Goal: Feedback & Contribution: Submit feedback/report problem

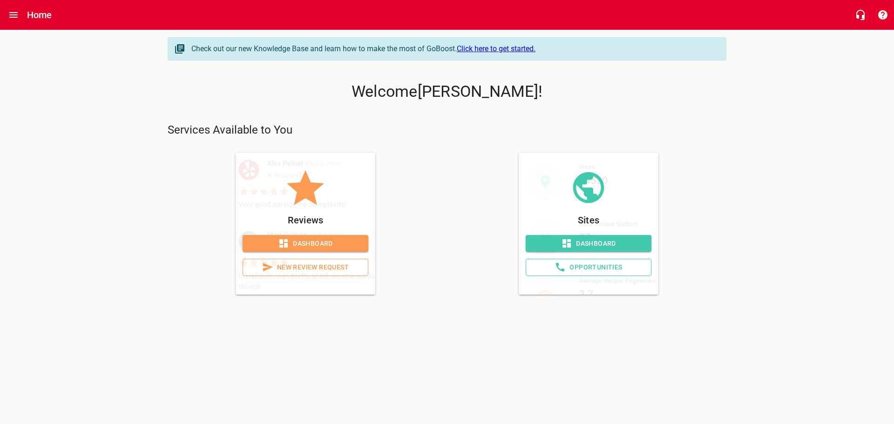
click at [292, 242] on span "Dashboard" at bounding box center [305, 244] width 111 height 12
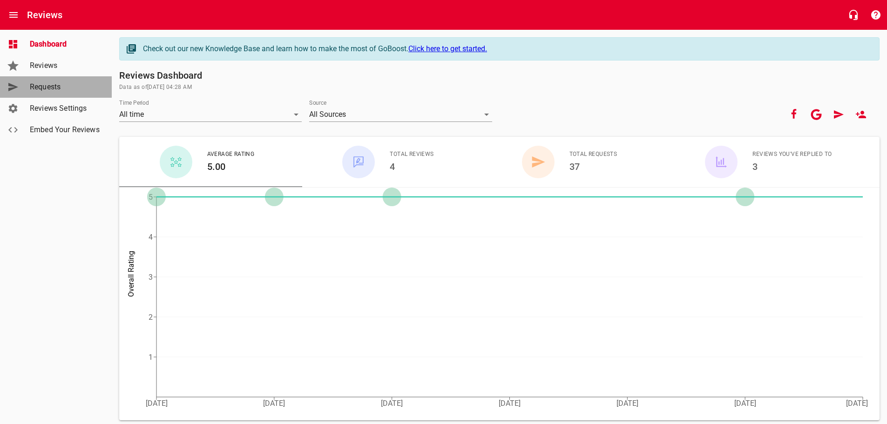
click at [53, 87] on span "Requests" at bounding box center [65, 87] width 71 height 11
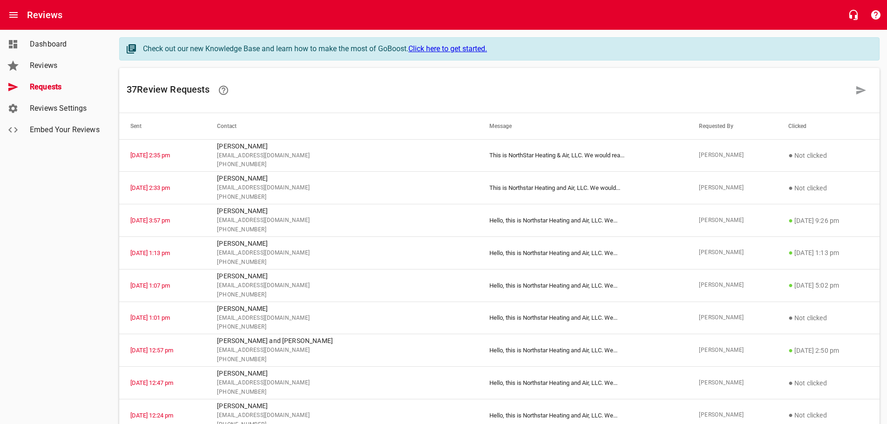
click at [515, 156] on td "This is NorthStar Heating & Air, LLC. We would rea ..." at bounding box center [583, 155] width 210 height 33
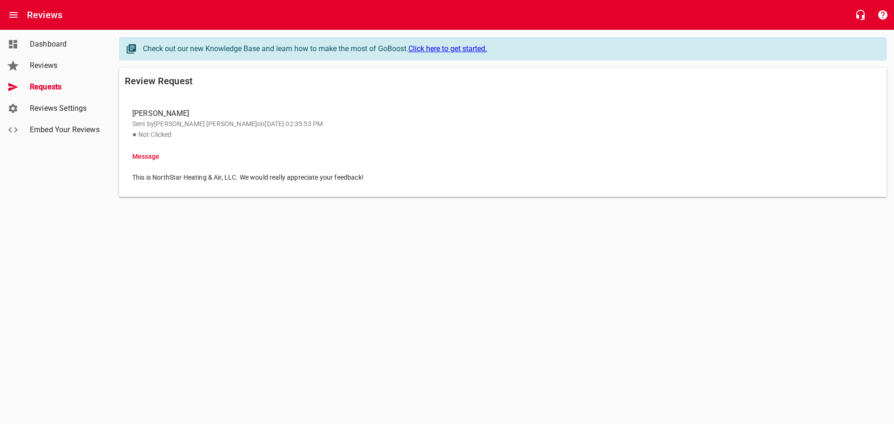
click at [34, 87] on span "Requests" at bounding box center [65, 87] width 71 height 11
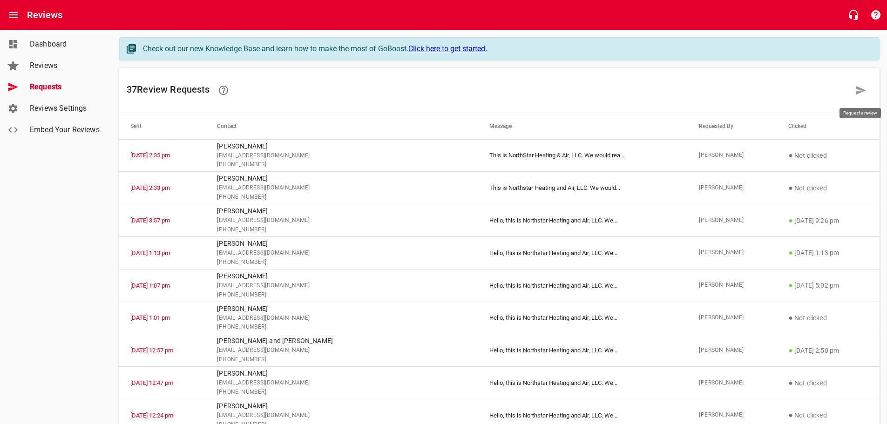
click at [861, 91] on icon at bounding box center [862, 90] width 10 height 8
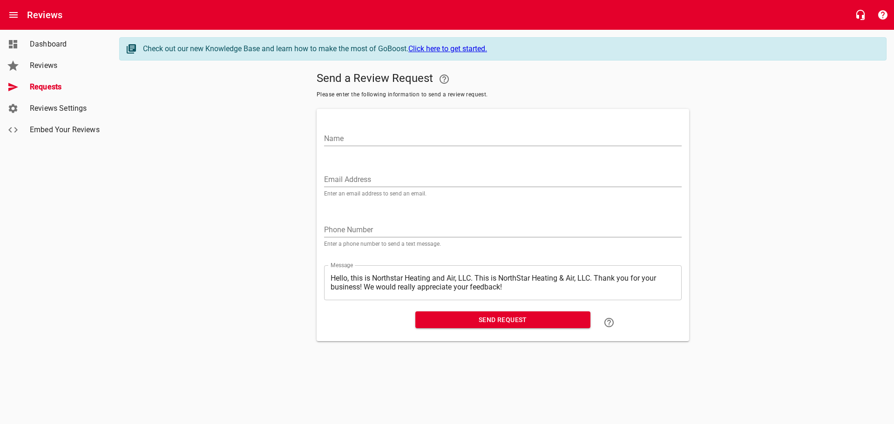
click at [358, 139] on input "Name" at bounding box center [503, 138] width 358 height 15
type input "[PERSON_NAME]"
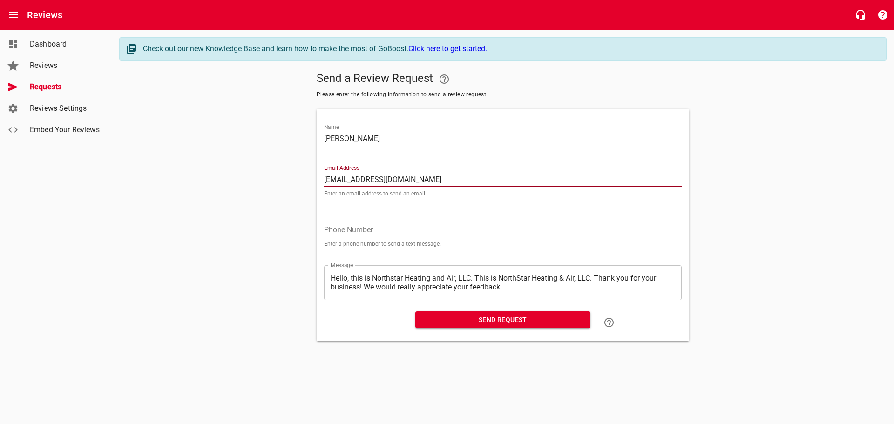
type input "[EMAIL_ADDRESS][DOMAIN_NAME]"
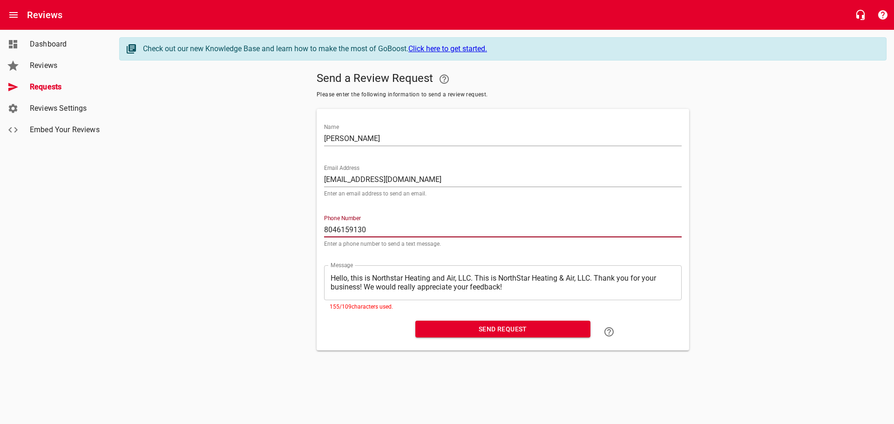
type input "8046159130"
click at [477, 270] on div "​ Hello, this is Northstar Heating and Air, LLC. This is NorthStar Heating & Ai…" at bounding box center [503, 283] width 358 height 35
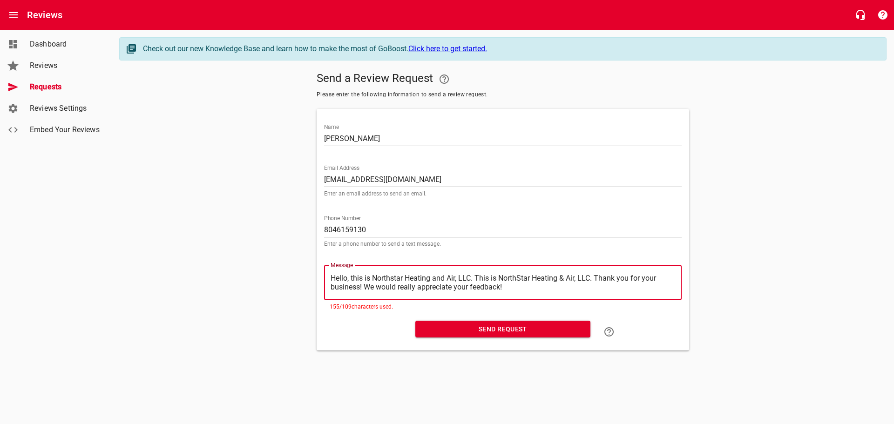
click at [475, 284] on textarea "Hello, this is Northstar Heating and Air, LLC. This is NorthStar Heating & Air,…" at bounding box center [503, 283] width 345 height 18
click at [476, 276] on textarea "Hello, this is Northstar Heating and Air, LLC. This is NorthStar Heating & Air,…" at bounding box center [503, 283] width 345 height 18
type textarea "Hello, this is Northstar Heating and Air, LLC.This is NorthStar Heating & Air, …"
type textarea "Hello, this is Northstar Heating and Air, LLCThis is NorthStar Heating & Air, L…"
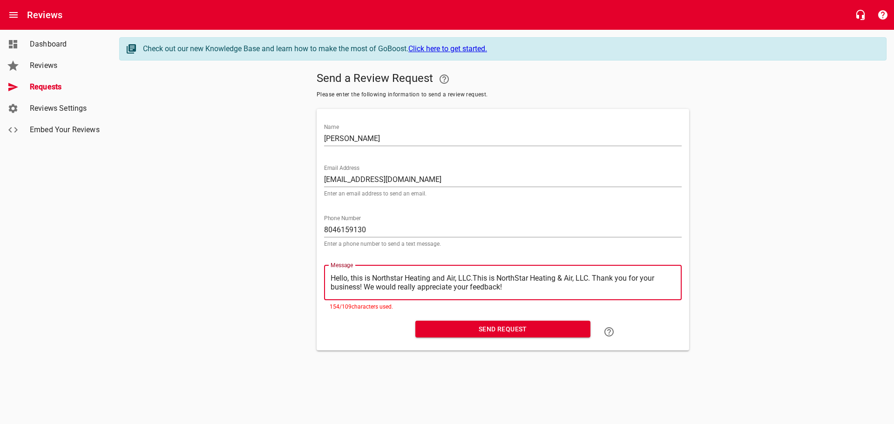
type textarea "Hello, this is Northstar Heating and Air, LLCThis is NorthStar Heating & Air, L…"
type textarea "Hello, this is Northstar Heating and Air, LLThis is NorthStar Heating & Air, LL…"
type textarea "Hello, this is Northstar Heating and Air, LThis is NorthStar Heating & Air, LLC…"
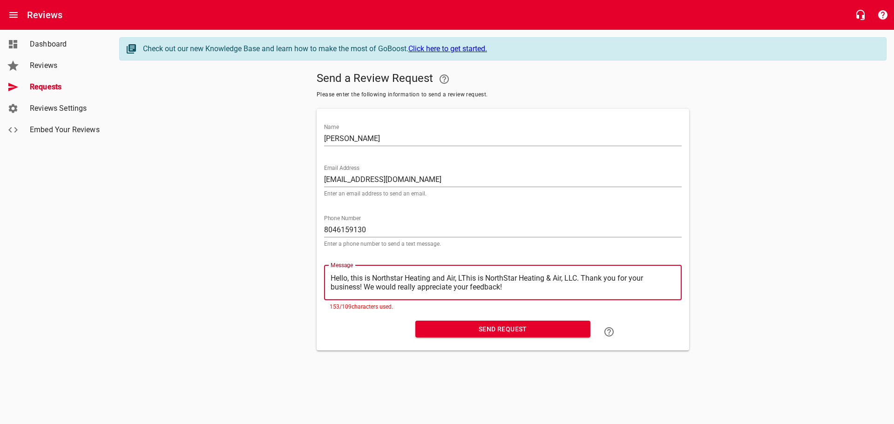
type textarea "Hello, this is Northstar Heating and Air, This is NorthStar Heating & Air, LLC.…"
type textarea "Hello, this is Northstar Heating and Air,This is NorthStar Heating & Air, LLC. …"
type textarea "Hello, this is Northstar Heating and AirThis is NorthStar Heating & Air, LLC. T…"
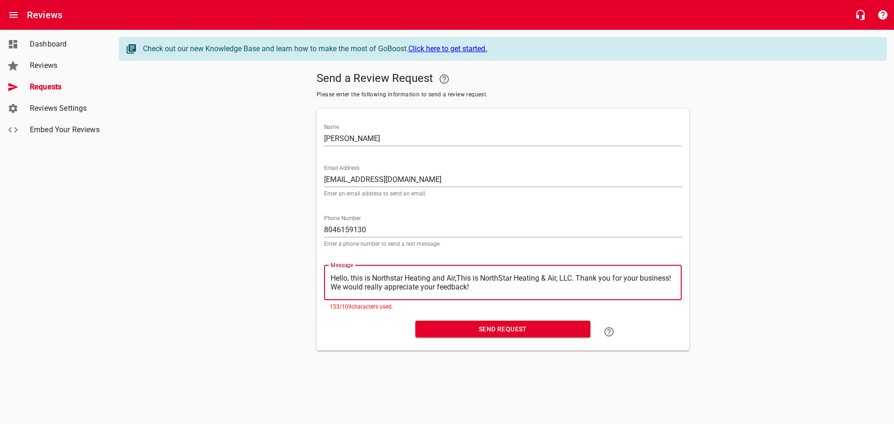
type textarea "Hello, this is Northstar Heating and AirThis is NorthStar Heating & Air, LLC. T…"
type textarea "Hello, this is Northstar Heating and AiThis is NorthStar Heating & Air, LLC. Th…"
type textarea "Hello, this is Northstar Heating and AThis is NorthStar Heating & Air, LLC. Tha…"
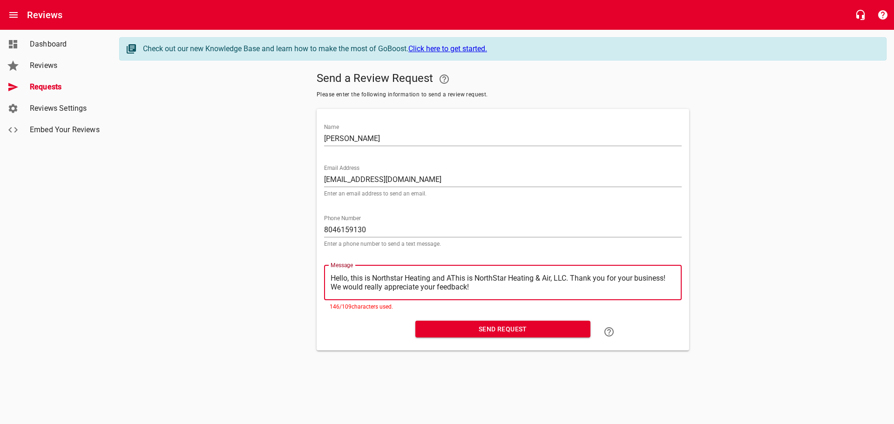
type textarea "Hello, this is Northstar Heating and This is NorthStar Heating & Air, LLC. Than…"
type textarea "Hello, this is Northstar Heating andThis is NorthStar Heating & Air, LLC. Thank…"
type textarea "Hello, this is Northstar Heating [PERSON_NAME] is NorthStar Heating & Air, LLC.…"
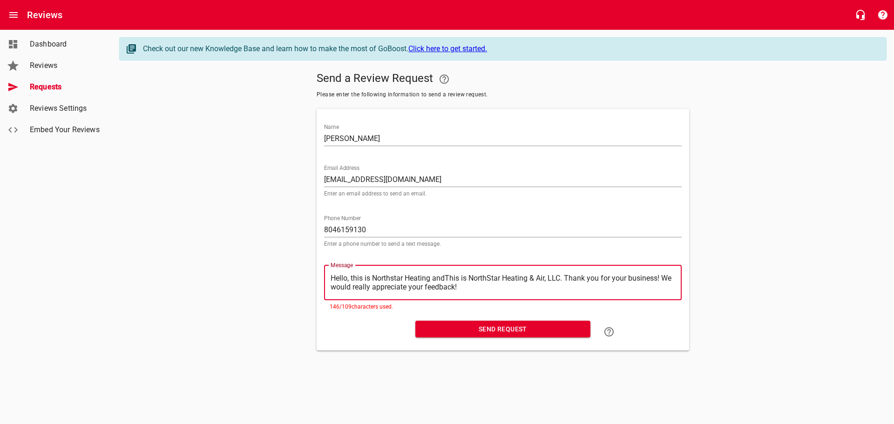
type textarea "Hello, this is Northstar Heating [PERSON_NAME] is NorthStar Heating & Air, LLC.…"
type textarea "Hello, this is Northstar Heating aThis is NorthStar Heating & Air, LLC. Thank y…"
type textarea "Hello, this is Northstar Heating This is NorthStar Heating & Air, LLC. Thank yo…"
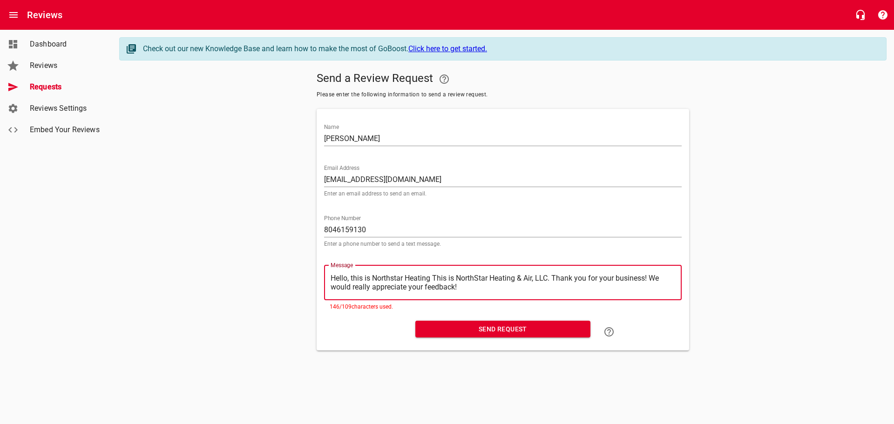
type textarea "Hello, this is Northstar HeatingThis is NorthStar Heating & Air, LLC. Thank you…"
type textarea "Hello, this is Northstar HeatinThis is NorthStar Heating & Air, LLC. Thank you …"
type textarea "Hello, this is Northstar HeatiThis is NorthStar Heating & Air, LLC. Thank you f…"
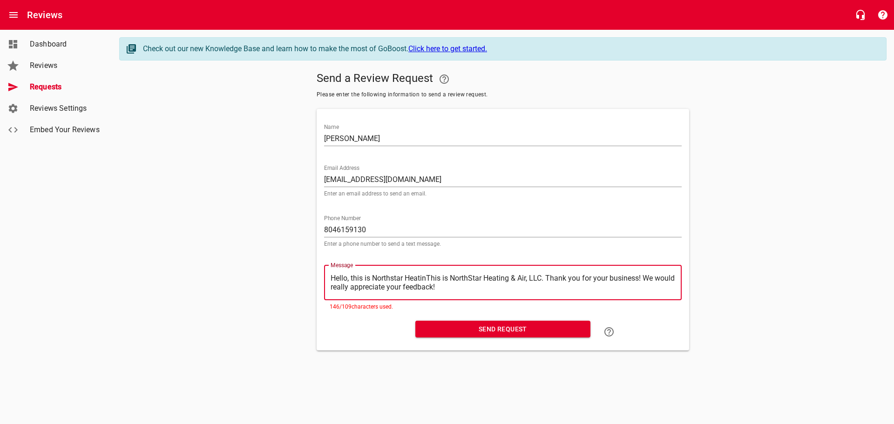
type textarea "Hello, this is Northstar HeatiThis is NorthStar Heating & Air, LLC. Thank you f…"
type textarea "Hello, this is Northstar HeatThis is NorthStar Heating & Air, LLC. Thank you fo…"
type textarea "Hello, this is Northstar HeaThis is NorthStar Heating & Air, LLC. Thank you for…"
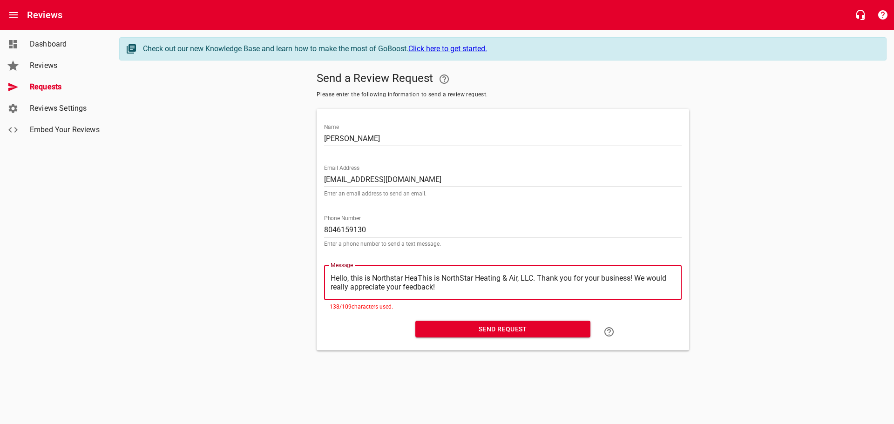
type textarea "Hello, this is Northstar HeThis is NorthStar Heating & Air, LLC. Thank you for …"
type textarea "Hello, this is Northstar HThis is NorthStar Heating & Air, LLC. Thank you for y…"
type textarea "Hello, this is Northstar This is NorthStar Heating & Air, LLC. Thank you for yo…"
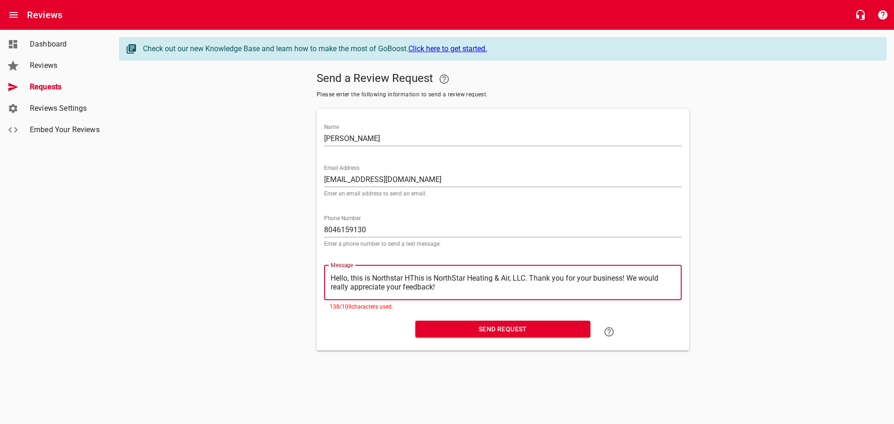
type textarea "Hello, this is Northstar This is NorthStar Heating & Air, LLC. Thank you for yo…"
type textarea "Hello, this is NorthstarThis is NorthStar Heating & Air, LLC. Thank you for you…"
type textarea "Hello, this is NorthstaThis is NorthStar Heating & Air, LLC. Thank you for your…"
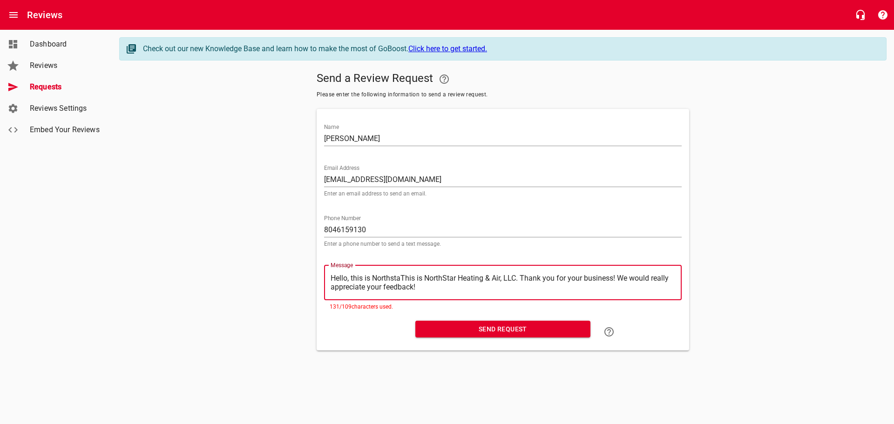
type textarea "Hello, this is NorthstThis is NorthStar Heating & Air, LLC. Thank you for your …"
type textarea "Hello, this is NorthsThis is NorthStar Heating & Air, LLC. Thank you for your b…"
type textarea "Hello, this is NorthThis is NorthStar Heating & Air, LLC. Thank you for your bu…"
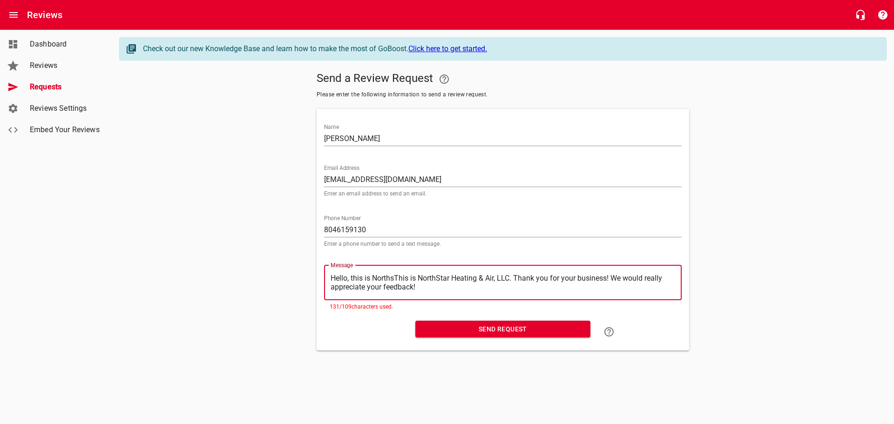
type textarea "Hello, this is NorthThis is NorthStar Heating & Air, LLC. Thank you for your bu…"
type textarea "Hello, this is NortThis is NorthStar Heating & Air, LLC. Thank you for your bus…"
type textarea "Hello, this is NorThis is NorthStar Heating & Air, LLC. Thank you for your busi…"
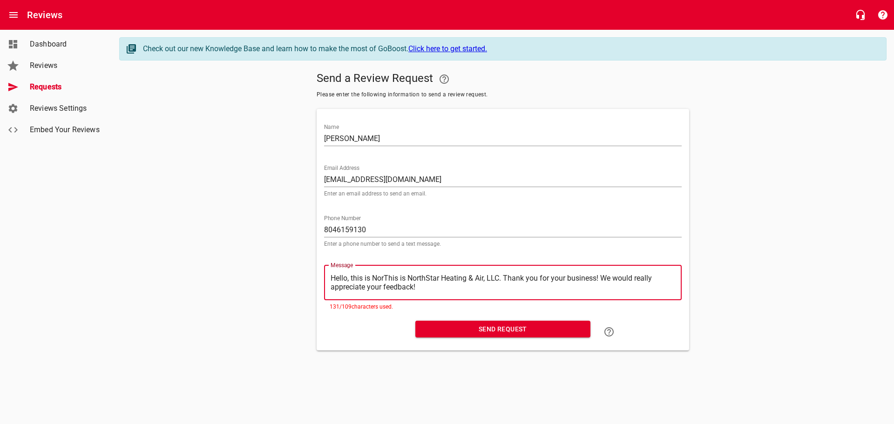
type textarea "Hello, this is NoThis is NorthStar Heating & Air, LLC. Thank you for your busin…"
type textarea "Hello, this is NThis is NorthStar Heating & Air, LLC. Thank you for your busine…"
type textarea "Hello, this is This is NorthStar Heating & Air, LLC. Thank you for your busines…"
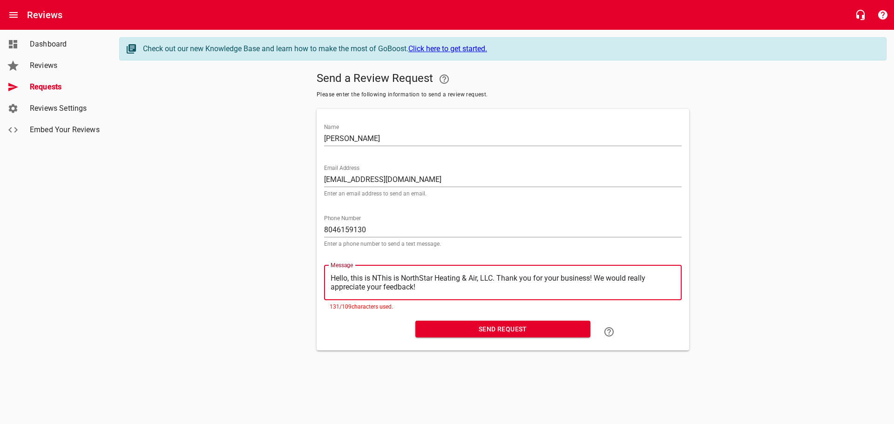
type textarea "Hello, this is This is NorthStar Heating & Air, LLC. Thank you for your busines…"
type textarea "Hello, this isThis is NorthStar Heating & Air, LLC. Thank you for your business…"
type textarea "Hello, this iThis is NorthStar Heating & Air, LLC. Thank you for your business!…"
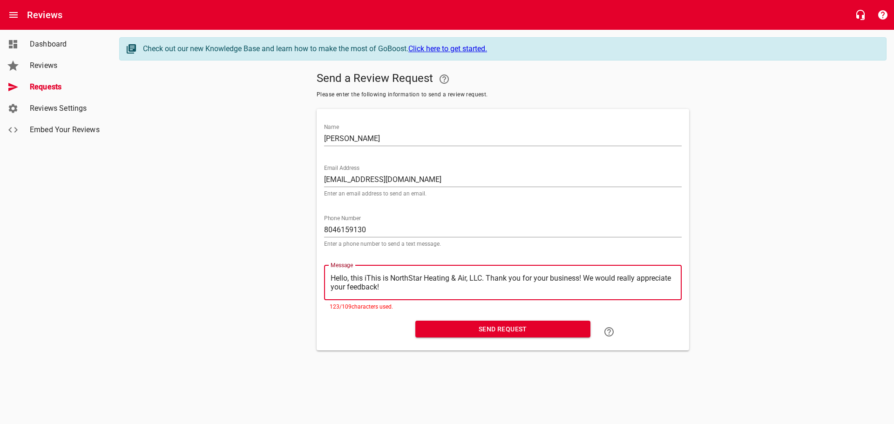
type textarea "Hello, this This is NorthStar Heating & Air, LLC. Thank you for your business! …"
type textarea "Hello, thisThis is NorthStar Heating & Air, LLC. Thank you for your business! W…"
type textarea "Hello, thiThis is NorthStar Heating & Air, LLC. Thank you for your business! We…"
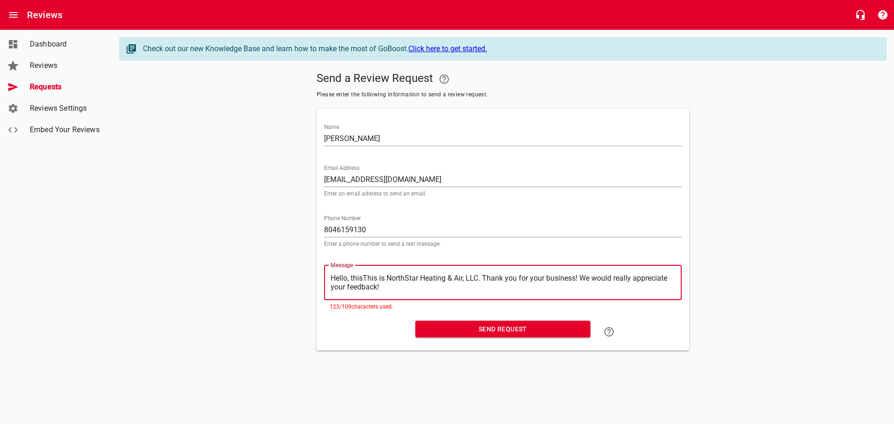
type textarea "Hello, thiThis is NorthStar Heating & Air, LLC. Thank you for your business! We…"
type textarea "Hello, thThis is NorthStar Heating & Air, LLC. Thank you for your business! We …"
type textarea "Hello, tThis is NorthStar Heating & Air, LLC. Thank you for your business! We w…"
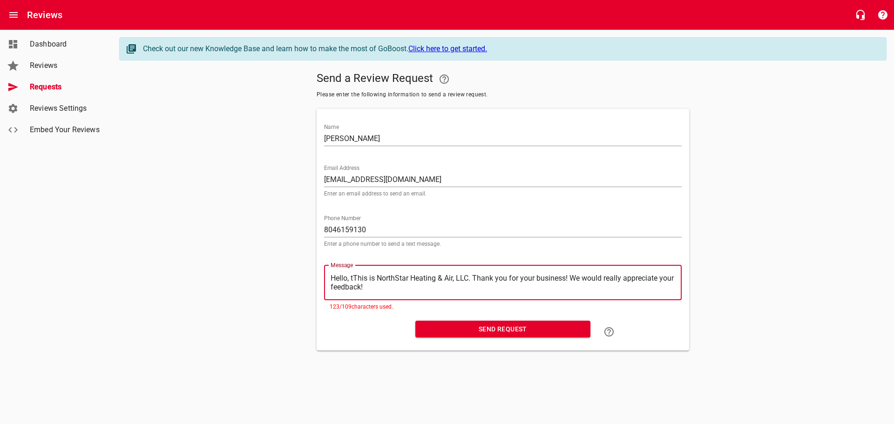
type textarea "Hello, This is NorthStar Heating & Air, LLC. Thank you for your business! We wo…"
type textarea "Hello,This is NorthStar Heating & Air, LLC. Thank you for your business! We wou…"
type textarea "HelloThis is NorthStar Heating & Air, LLC. Thank you for your business! We woul…"
type textarea "HellThis is NorthStar Heating & Air, LLC. Thank you for your business! We would…"
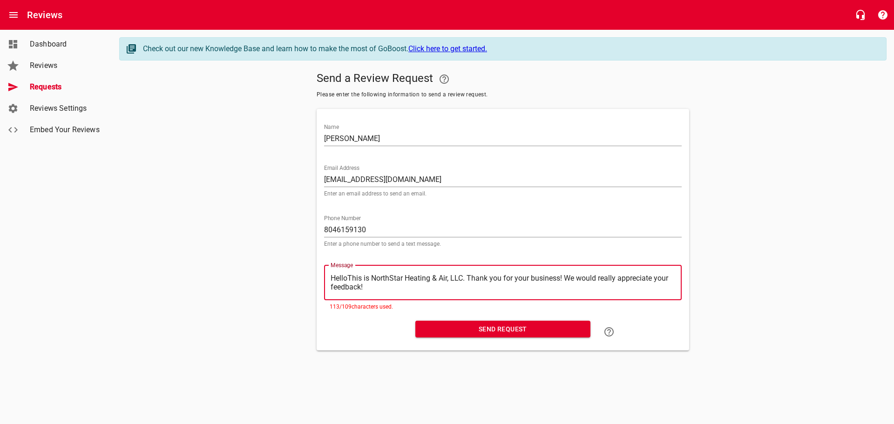
type textarea "HellThis is NorthStar Heating & Air, LLC. Thank you for your business! We would…"
type textarea "HelThis is NorthStar Heating & Air, LLC. Thank you for your business! We would …"
type textarea "HeThis is NorthStar Heating & Air, LLC. Thank you for your business! We would r…"
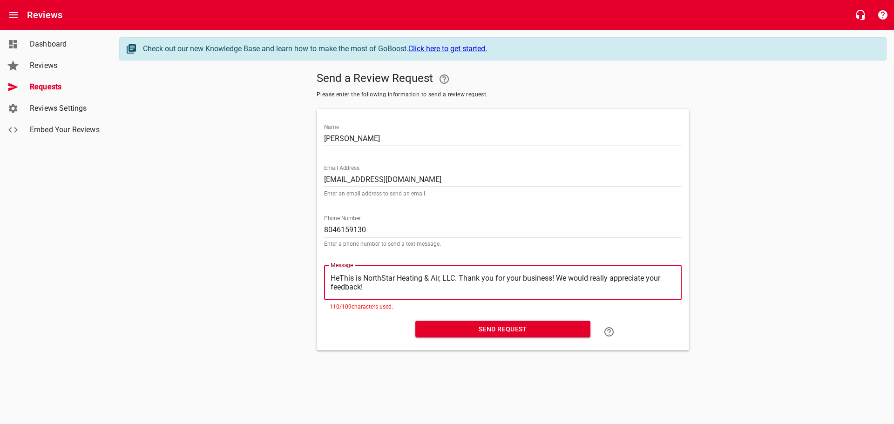
type textarea "HThis is NorthStar Heating & Air, LLC. Thank you for your business! We would re…"
type textarea "This is NorthStar Heating & Air, LLC. Thank you for your business! We would rea…"
click at [548, 277] on textarea "This is NorthStar Heating & Air, LLC. Thank you for your business! We would rea…" at bounding box center [503, 283] width 345 height 18
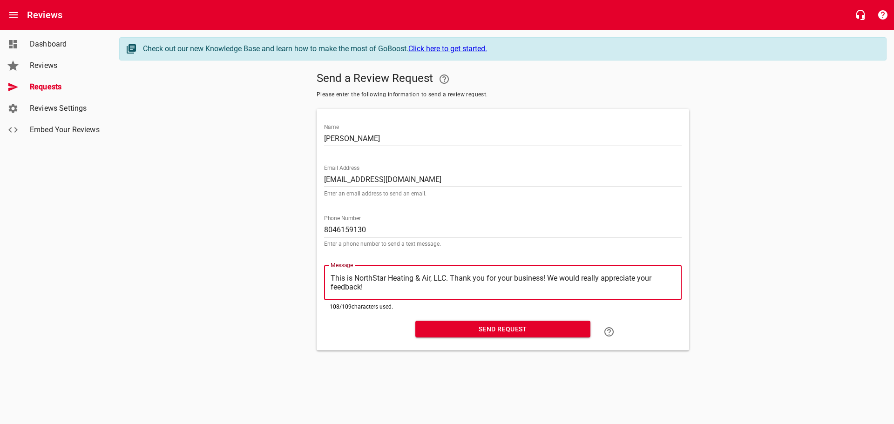
type textarea "This is NorthStar Heating & Air, LLC. Thank you for your business!We would real…"
type textarea "This is NorthStar Heating & Air, LLC. Thank you for your businessWe would reall…"
type textarea "This is NorthStar Heating & Air, LLC. Thank you for your business!We would real…"
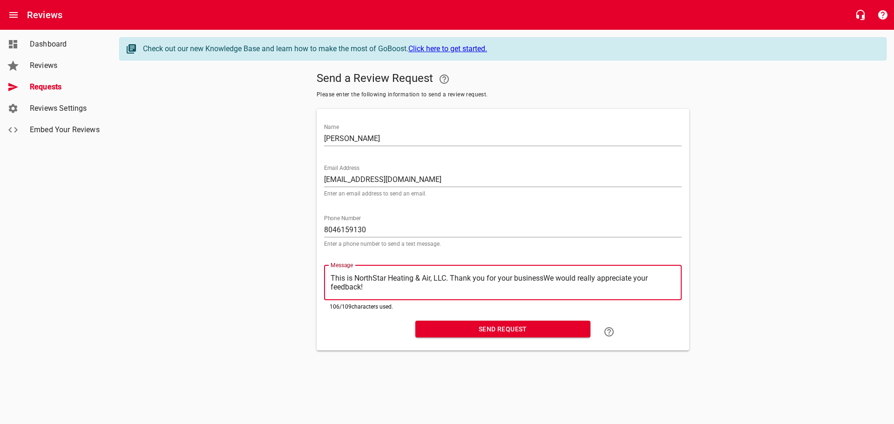
type textarea "This is NorthStar Heating & Air, LLC. Thank you for your business!We would real…"
click at [450, 278] on textarea "This is NorthStar Heating & Air, LLC. Thank you for your business!We would real…" at bounding box center [503, 283] width 345 height 18
type textarea "This is NorthStar Heating & Air, LLC. Thank you for your business!We would real…"
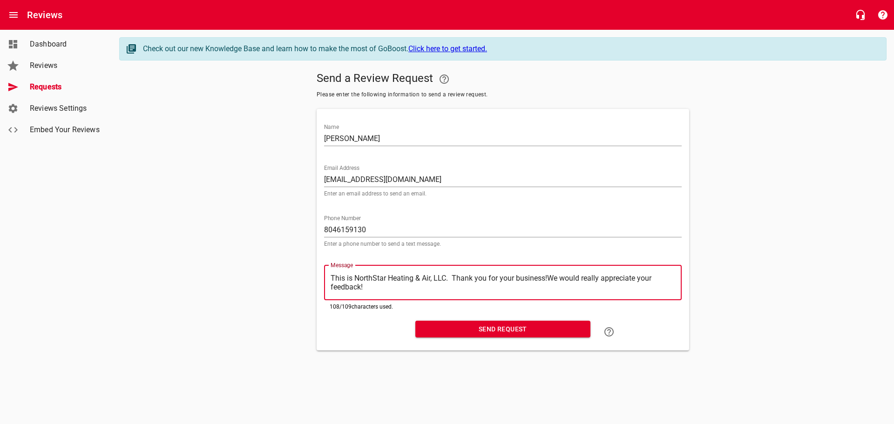
type textarea "This is NorthStar Heating & Air, LLC. Thank you for your business!We would real…"
type textarea "This is NorthStar Heating & Air, LLC.Thank you for your business!We would reall…"
click at [542, 277] on textarea "This is NorthStar Heating & Air, LLC.Thank you for your business!We would reall…" at bounding box center [503, 283] width 345 height 18
type textarea "This is NorthStar Heating & Air, LLC.Thank you for your business !We would real…"
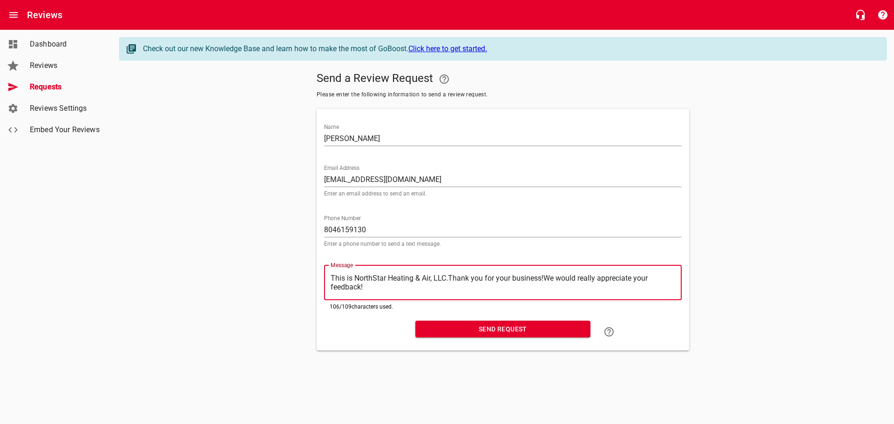
type textarea "This is NorthStar Heating & Air, LLC.Thank you for your business !We would real…"
type textarea "This is NorthStar Heating & Air, LLC.Thank you for your business!We would reall…"
type textarea "This is NorthStar Heating & Air, LLC.Thank you for your business! We would real…"
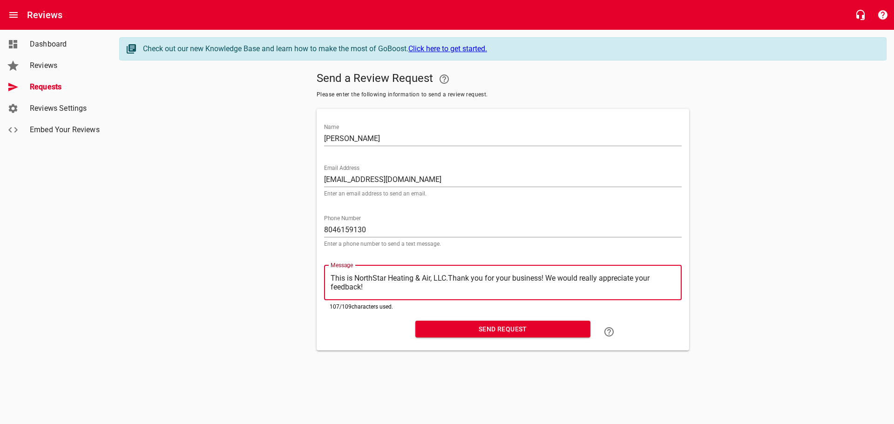
click at [494, 328] on span "Send Request" at bounding box center [503, 330] width 160 height 12
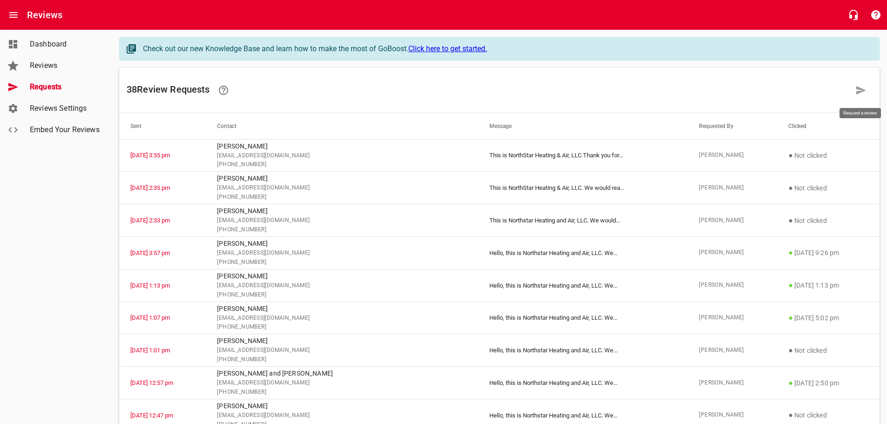
click at [857, 94] on icon at bounding box center [861, 90] width 11 height 11
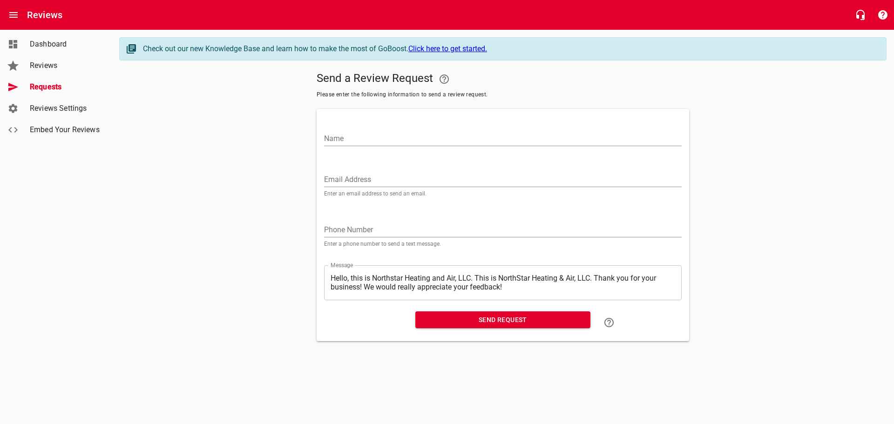
click at [381, 127] on div "Name" at bounding box center [503, 135] width 358 height 22
click at [343, 132] on input "Name" at bounding box center [503, 138] width 358 height 15
type input "[PERSON_NAME]"
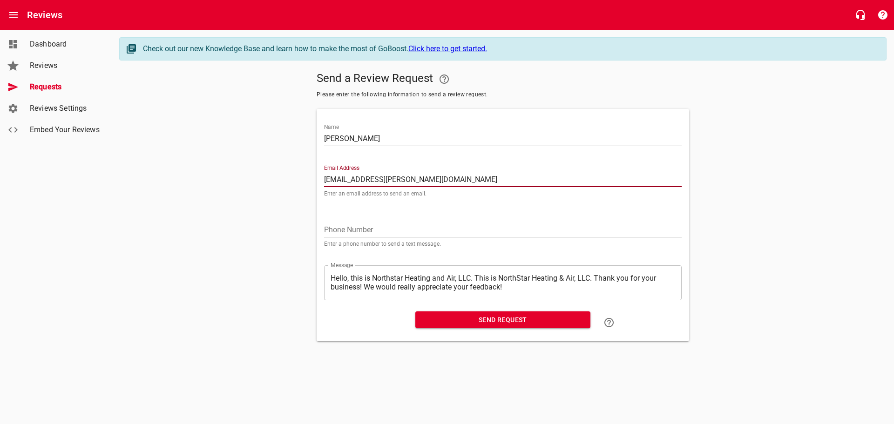
type input "[EMAIL_ADDRESS][PERSON_NAME][DOMAIN_NAME]"
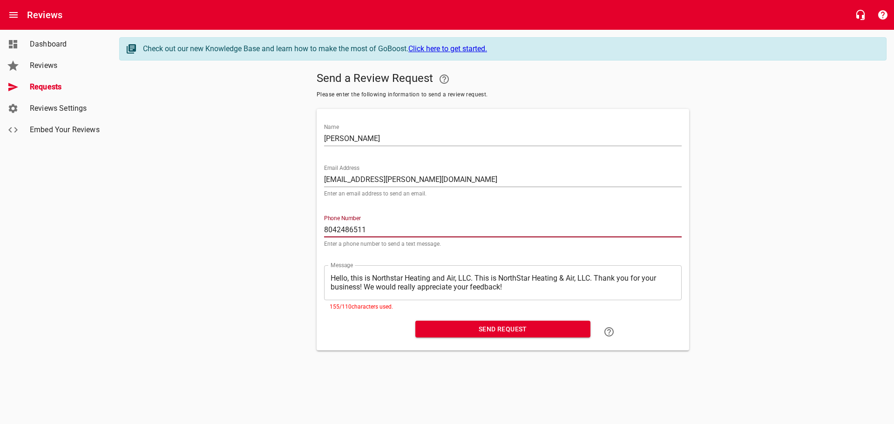
type input "8042486511"
click at [598, 276] on textarea "Hello, this is Northstar Heating and Air, LLC. This is NorthStar Heating & Air,…" at bounding box center [503, 283] width 345 height 18
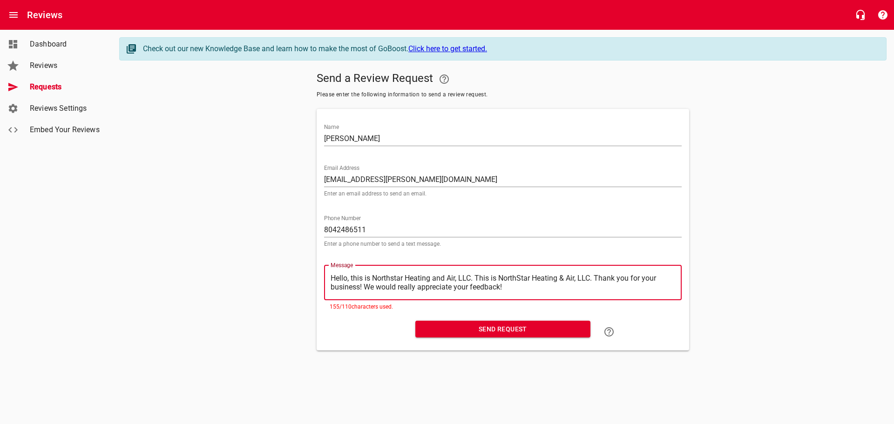
type textarea "Hello, this is Northstar Heating and Air, LLC. This is NorthStar Heating & Air,…"
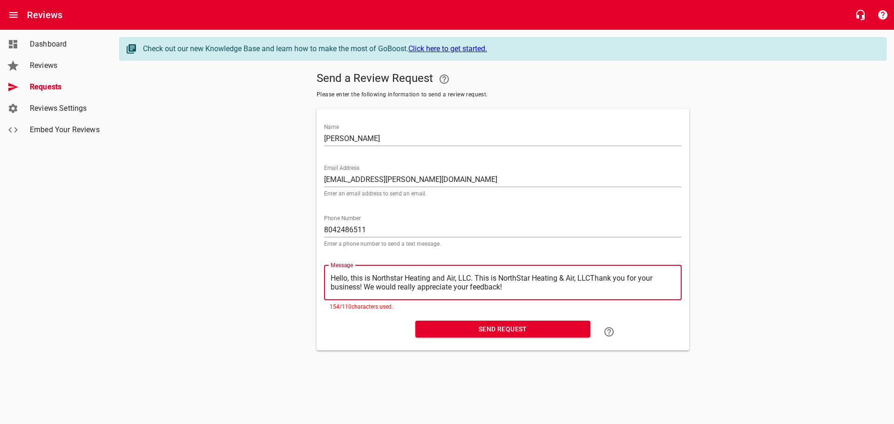
type textarea "Hello, this is Northstar Heating and Air, LLC. This is NorthStar Heating & Air,…"
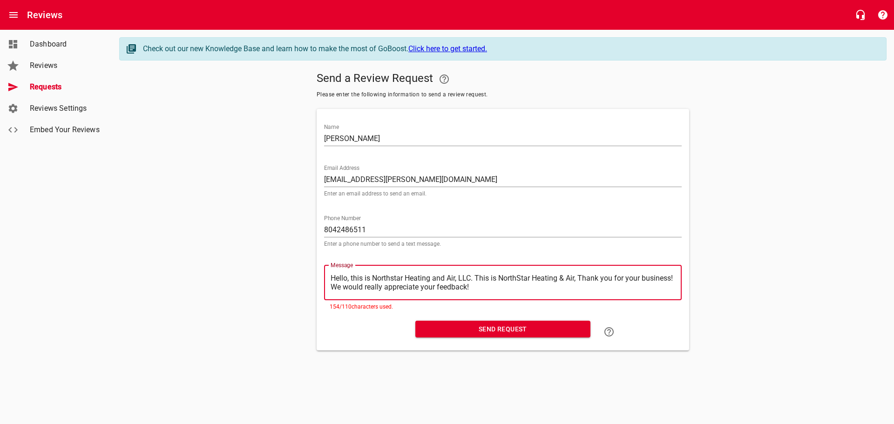
type textarea "Hello, this is Northstar Heating and Air, LLC. This is NorthStar Heating & Air,…"
type textarea "Hello, this is Northstar Heating and Air, LLC. This is NorthStar Heating & AirT…"
type textarea "Hello, this is Northstar Heating and Air, LLC. This is NorthStar Heating & AiTh…"
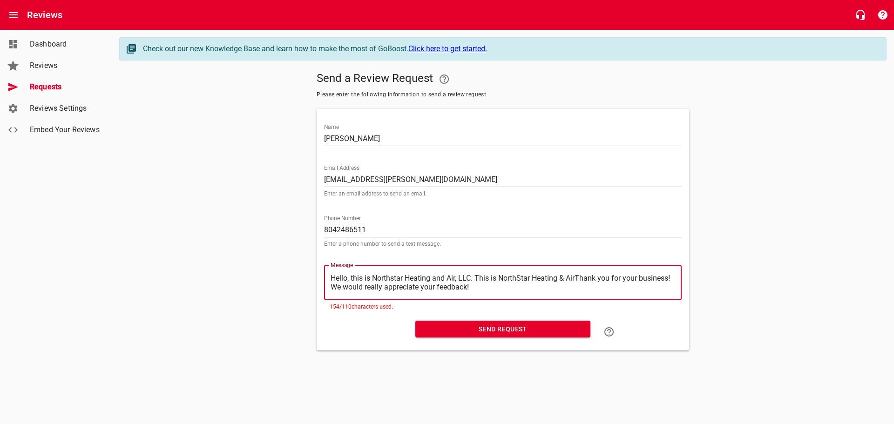
type textarea "Hello, this is Northstar Heating and Air, LLC. This is NorthStar Heating & AiTh…"
type textarea "Hello, this is Northstar Heating and Air, LLC. This is NorthStar Heating & ATha…"
type textarea "Hello, this is Northstar Heating and Air, LLC. This is NorthStar Heating & Than…"
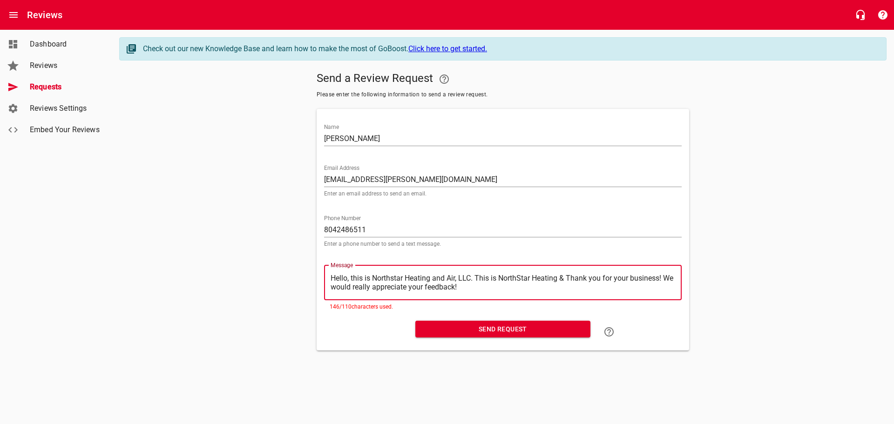
type textarea "Hello, this is Northstar Heating and Air, LLC. This is NorthStar Heating &Thank…"
type textarea "Hello, this is Northstar Heating and Air, LLC. This is NorthStar Heating Thank …"
type textarea "Hello, this is Northstar Heating and Air, LLC. This is NorthStar HeatingThank y…"
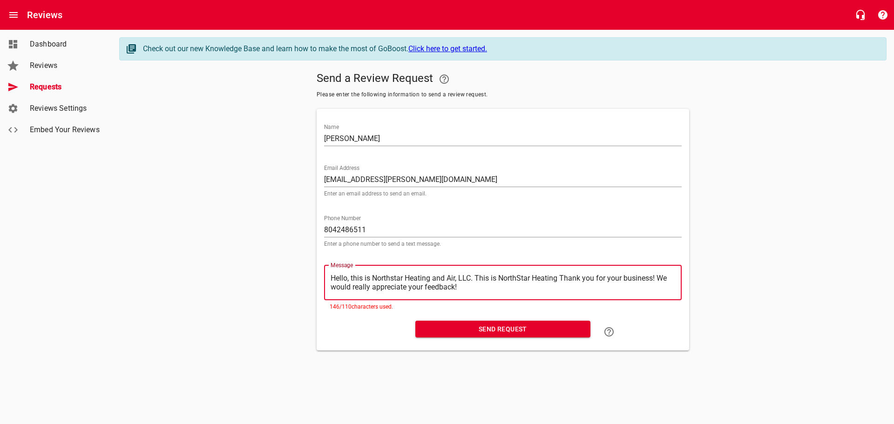
type textarea "Hello, this is Northstar Heating and Air, LLC. This is NorthStar HeatingThank y…"
type textarea "Hello, this is Northstar Heating and Air, LLC. This is NorthStar HeatinThank yo…"
type textarea "Hello, this is Northstar Heating and Air, LLC. This is NorthStar HeatiThank you…"
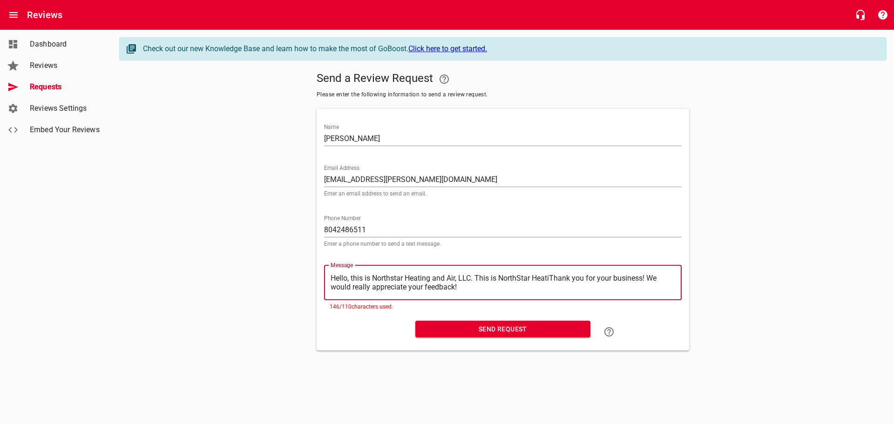
type textarea "Hello, this is Northstar Heating and Air, LLC. This is NorthStar HeatThank you …"
type textarea "Hello, this is Northstar Heating and Air, LLC. This is NorthStar HeaThank you f…"
type textarea "Hello, this is Northstar Heating and Air, LLC. This is NorthStar HeThank you fo…"
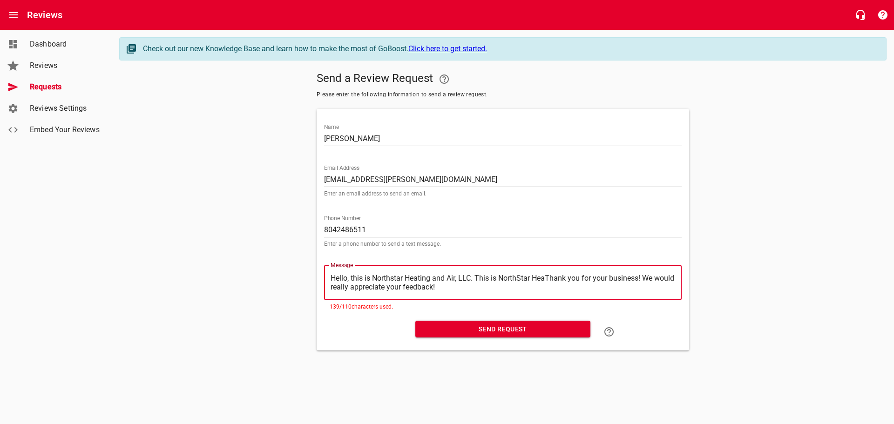
type textarea "Hello, this is Northstar Heating and Air, LLC. This is NorthStar HeThank you fo…"
type textarea "Hello, this is Northstar Heating and Air, LLC. This is NorthStar HThank you for…"
type textarea "Hello, this is Northstar Heating and Air, LLC. This is NorthStar Thank you for …"
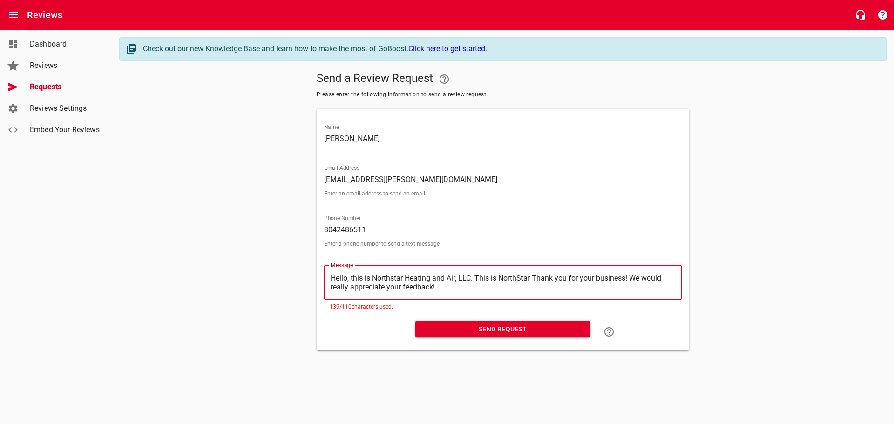
type textarea "Hello, this is Northstar Heating and Air, LLC. This is NorthStarThank you for y…"
type textarea "Hello, this is Northstar Heating and Air, LLC. This is NorthStaThank you for yo…"
type textarea "Hello, this is Northstar Heating and Air, LLC. This is NorthStThank you for you…"
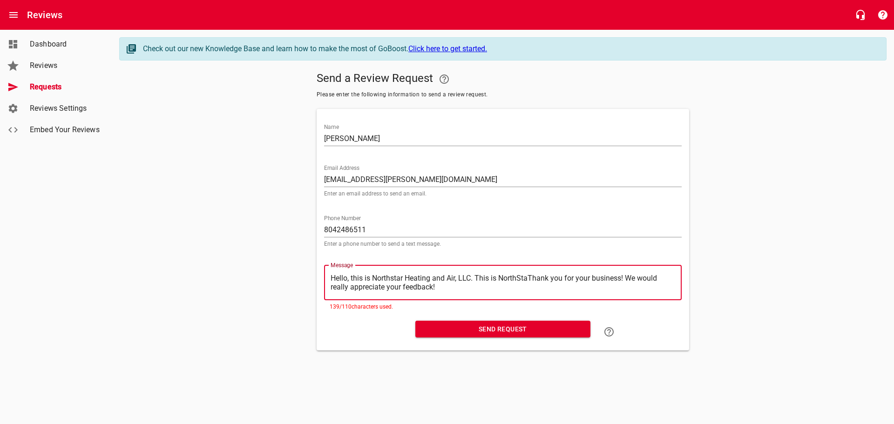
type textarea "Hello, this is Northstar Heating and Air, LLC. This is NorthStThank you for you…"
type textarea "Hello, this is Northstar Heating and Air, LLC. This is NorthSThank you for your…"
type textarea "Hello, this is Northstar Heating and Air, LLC. This is NorthThank you for your …"
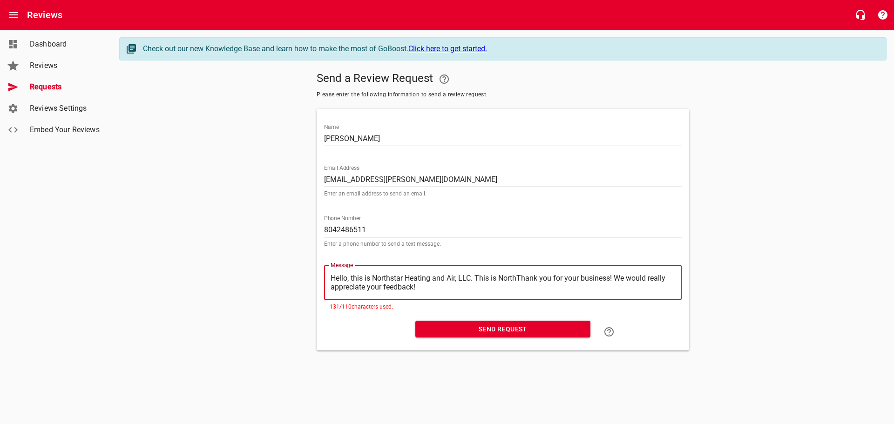
type textarea "Hello, this is Northstar Heating and Air, LLC. This is NortThank you for your b…"
type textarea "Hello, this is Northstar Heating and Air, LLC. This is NorThank you for your bu…"
type textarea "Hello, this is Northstar Heating and Air, LLC. This is NoThank you for your bus…"
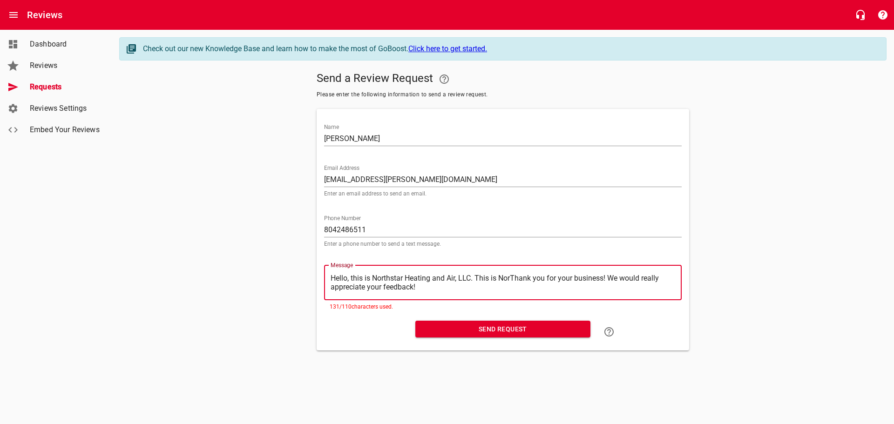
type textarea "Hello, this is Northstar Heating and Air, LLC. This is NoThank you for your bus…"
type textarea "Hello, this is Northstar Heating and Air, LLC. This is NThank you for your busi…"
type textarea "Hello, this is Northstar Heating and Air, LLC. This is Thank you for your busin…"
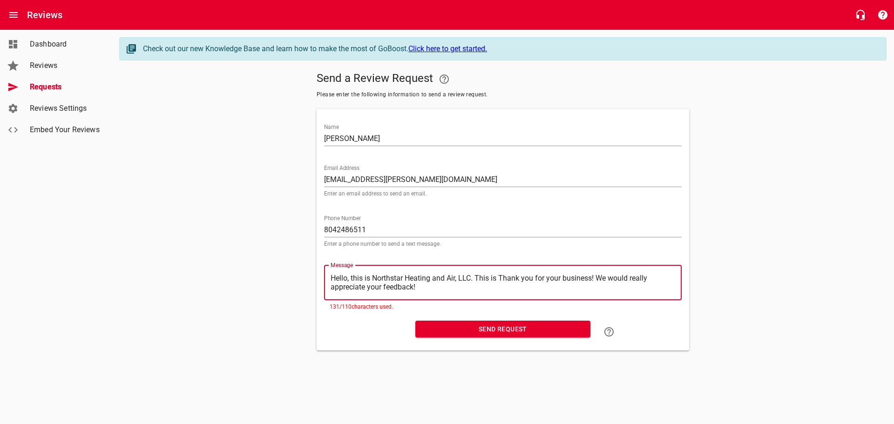
type textarea "Hello, this is Northstar Heating and Air, LLC. This isThank you for your busine…"
type textarea "Hello, this is Northstar Heating and Air, LLC. This iThank you for your busines…"
type textarea "Hello, this is Northstar Heating and Air, LLC. This Thank you for your business…"
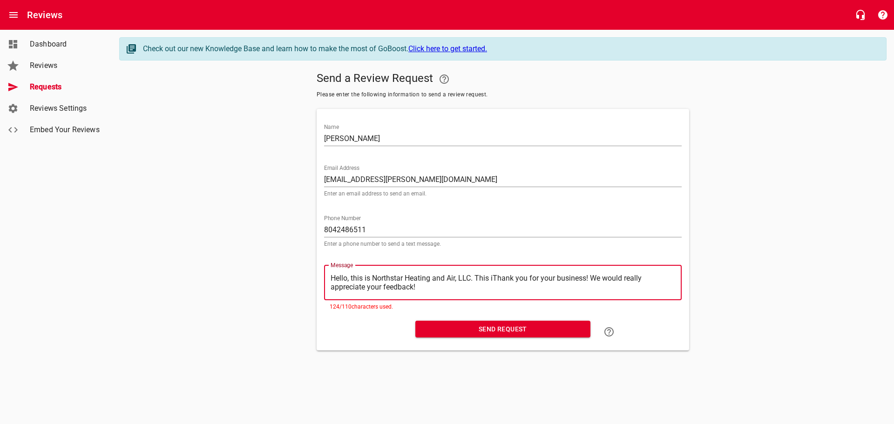
type textarea "Hello, this is Northstar Heating and Air, LLC. This Thank you for your business…"
type textarea "Hello, this is Northstar Heating and Air, LLC. ThisThank you for your business!…"
type textarea "Hello, this is Northstar Heating and Air, LLC. ThiThank you for your business! …"
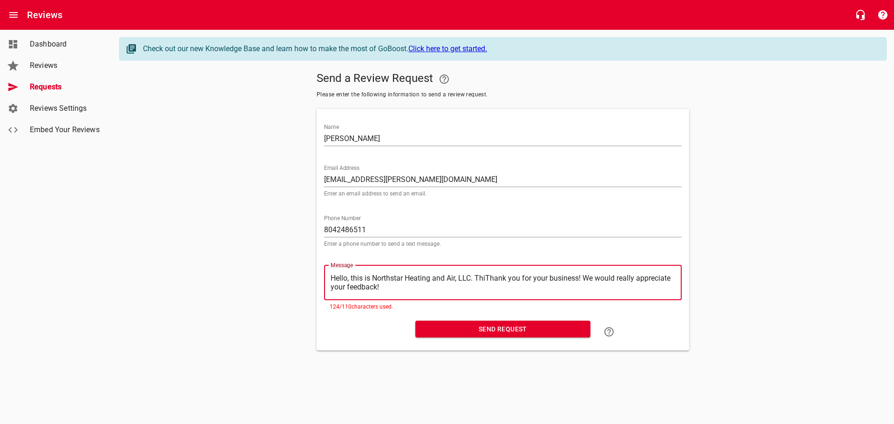
type textarea "Hello, this is Northstar Heating and Air, LLC. ThThank you for your business! W…"
type textarea "Hello, this is Northstar Heating and Air, LLC. TThank you for your business! We…"
type textarea "Hello, this is Northstar Heating and Air, LLC. Thank you for your business! We …"
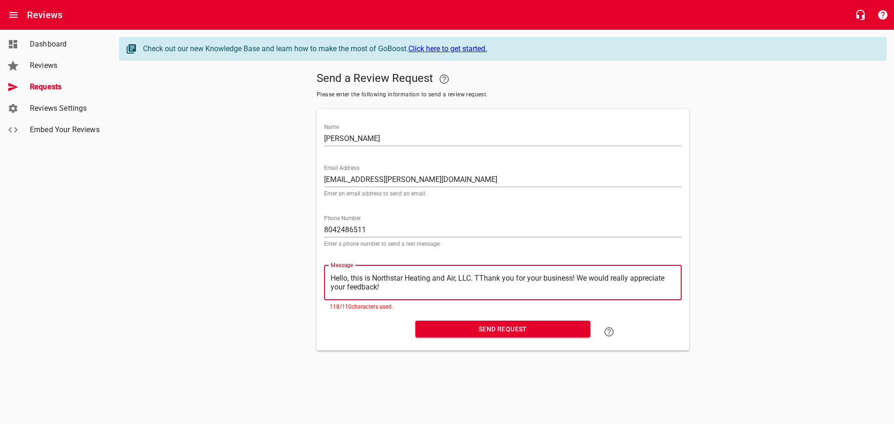
type textarea "Hello, this is Northstar Heating and Air, LLC. Thank you for your business! We …"
type textarea "Hello, this is Northstar Heating and Air, LLC.Thank you for your business! We w…"
type textarea "Hello, this is Northstar Heating and Air, LLCThank you for your business! We wo…"
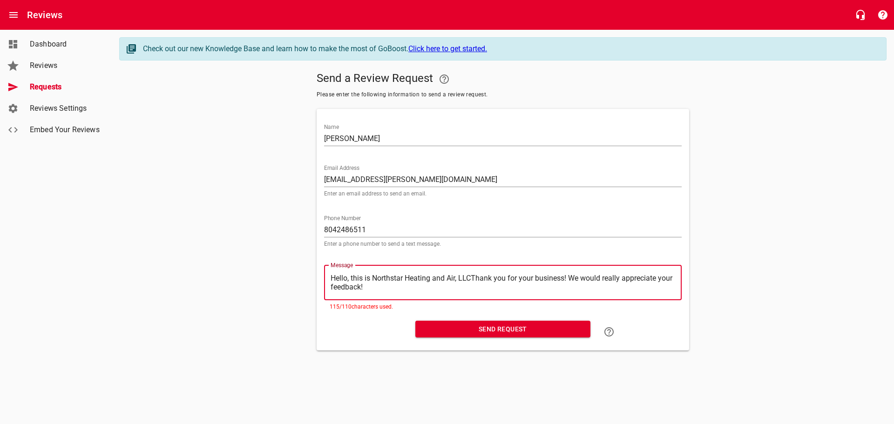
type textarea "Hello, this is Northstar Heating and Air, LLC.Thank you for your business! We w…"
click at [353, 275] on textarea "Hello, this is Northstar Heating and Air, LLC.Thank you for your business! We w…" at bounding box center [503, 283] width 345 height 18
type textarea "Hello, his is Northstar Heating and Air, LLC.Thank you for your business! We wo…"
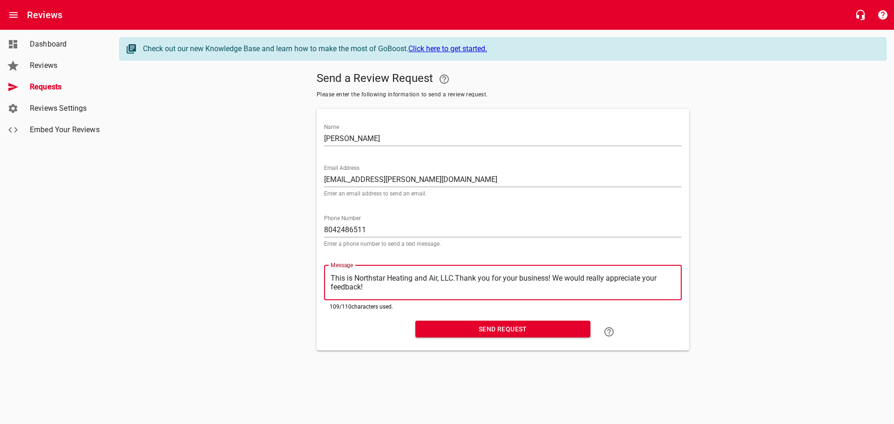
click at [498, 334] on span "Send Request" at bounding box center [503, 330] width 160 height 12
